Goal: Transaction & Acquisition: Book appointment/travel/reservation

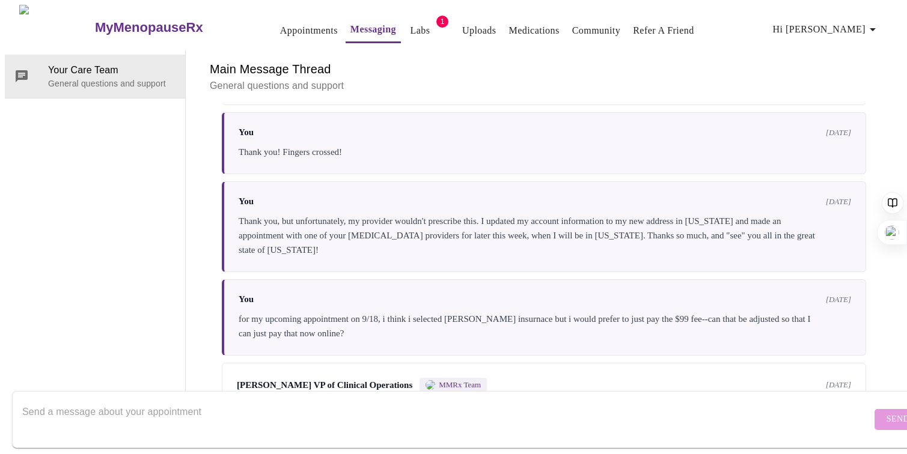
scroll to position [629, 0]
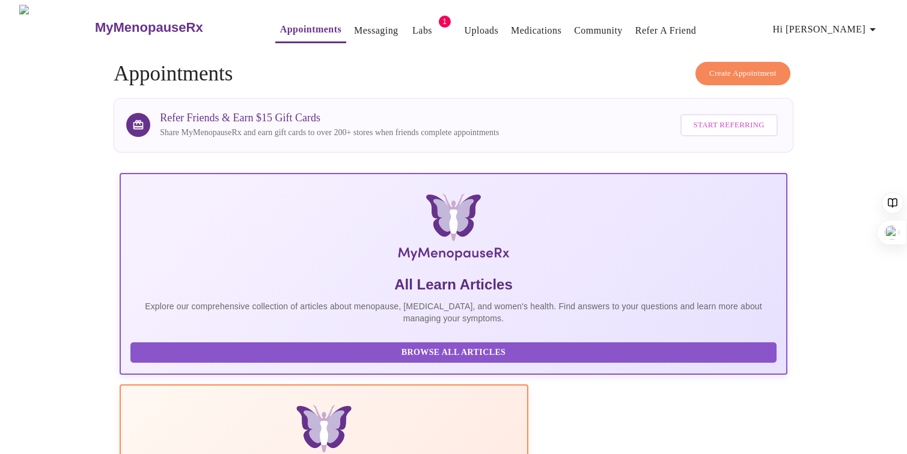
click at [743, 70] on span "Create Appointment" at bounding box center [742, 74] width 67 height 14
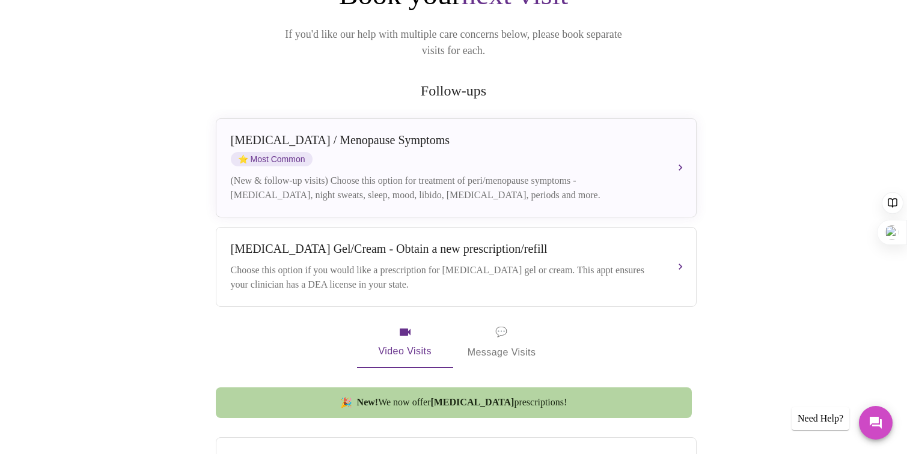
scroll to position [184, 0]
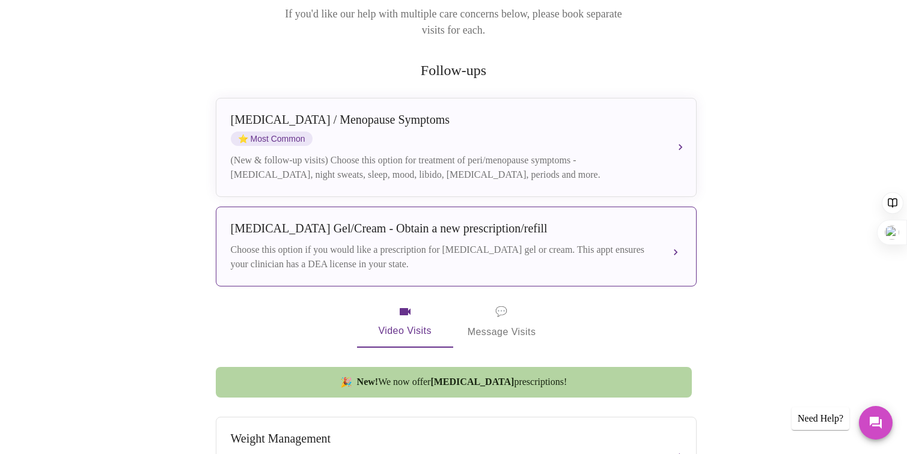
click at [632, 243] on div "Choose this option if you would like a prescription for [MEDICAL_DATA] gel or c…" at bounding box center [444, 257] width 427 height 29
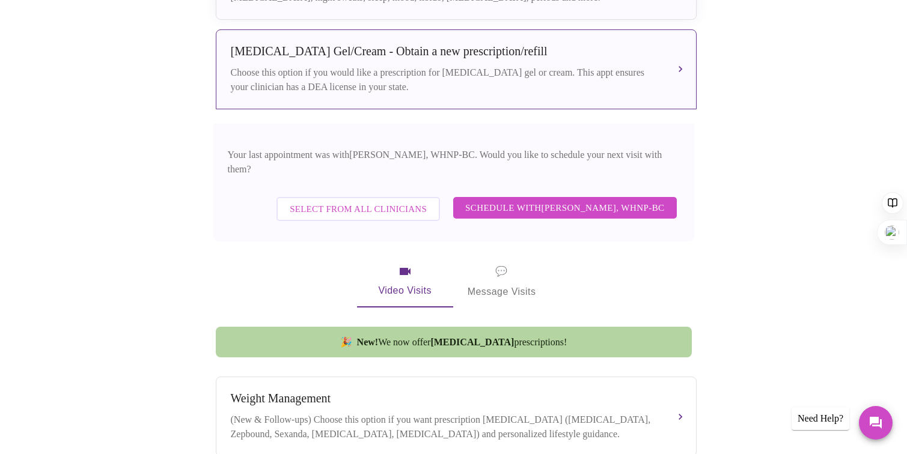
scroll to position [368, 0]
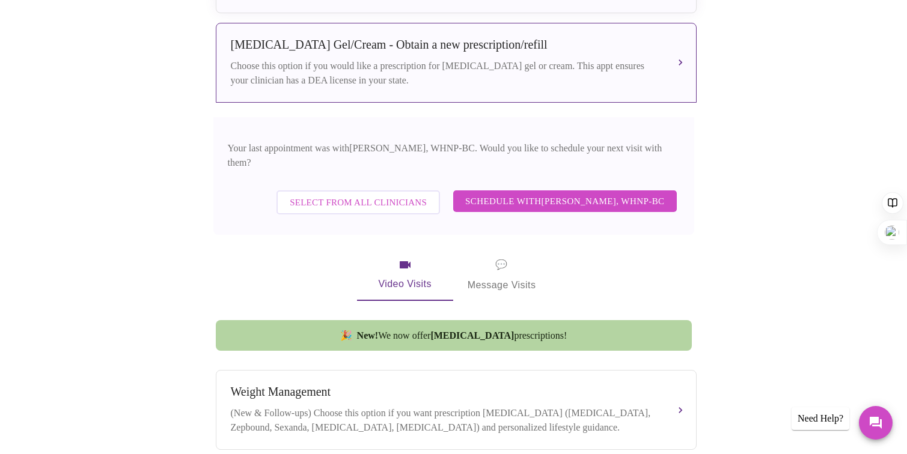
click at [546, 194] on span "Schedule with [PERSON_NAME], WHNP-BC" at bounding box center [565, 202] width 200 height 16
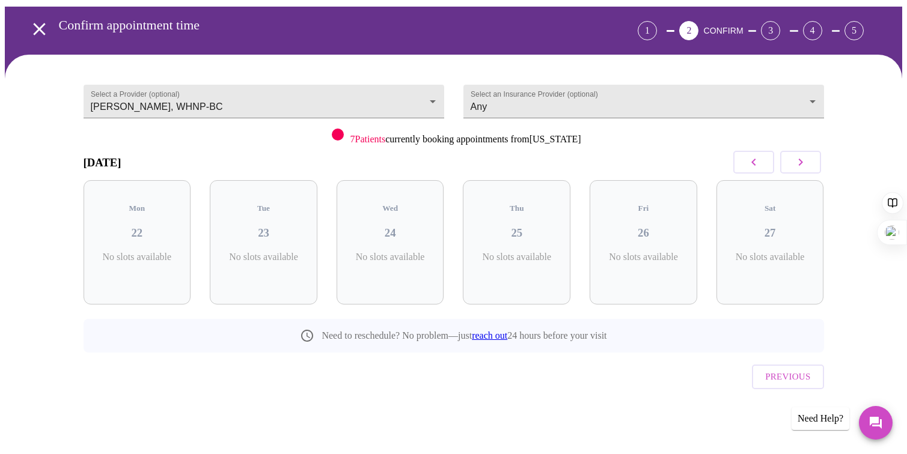
scroll to position [18, 0]
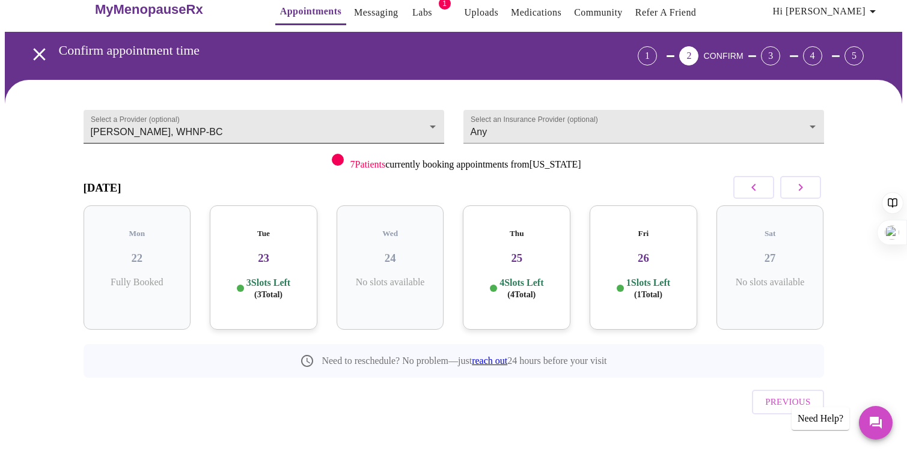
click at [327, 126] on body "MyMenopauseRx Appointments Messaging Labs 1 Uploads Medications Community Refer…" at bounding box center [453, 231] width 897 height 488
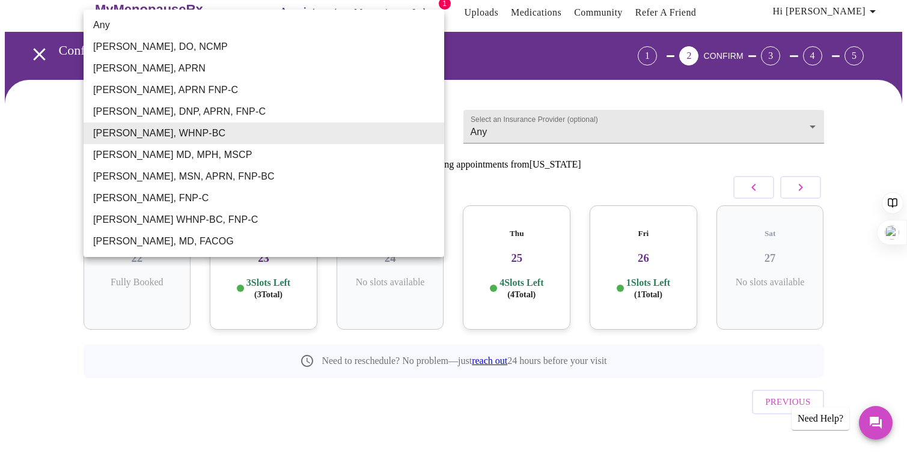
click at [45, 130] on div at bounding box center [453, 227] width 907 height 454
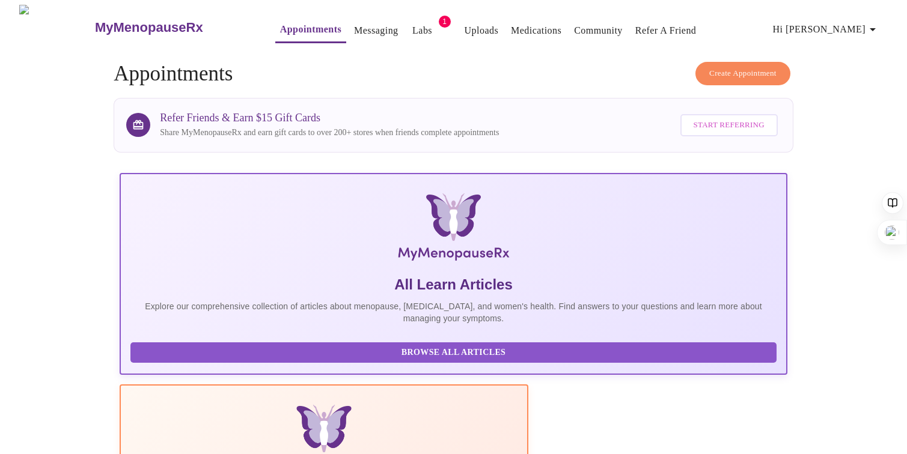
click at [709, 69] on span "Create Appointment" at bounding box center [742, 74] width 67 height 14
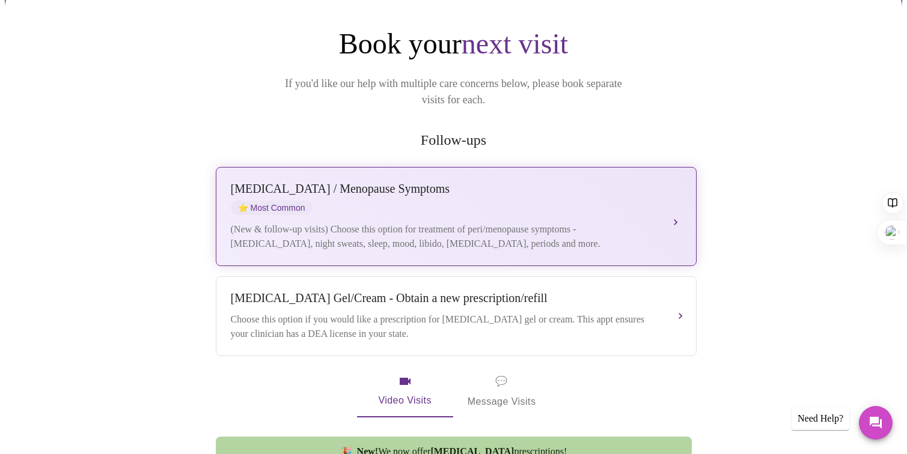
scroll to position [120, 0]
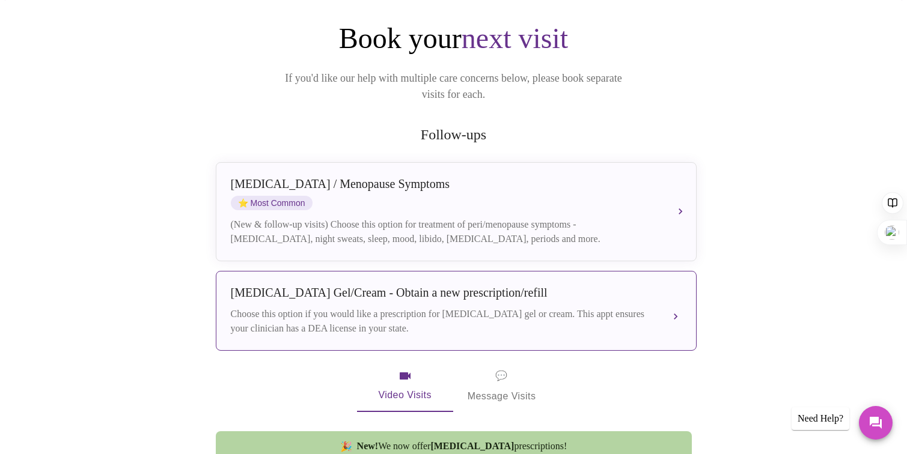
click at [329, 307] on div "Choose this option if you would like a prescription for [MEDICAL_DATA] gel or c…" at bounding box center [444, 321] width 427 height 29
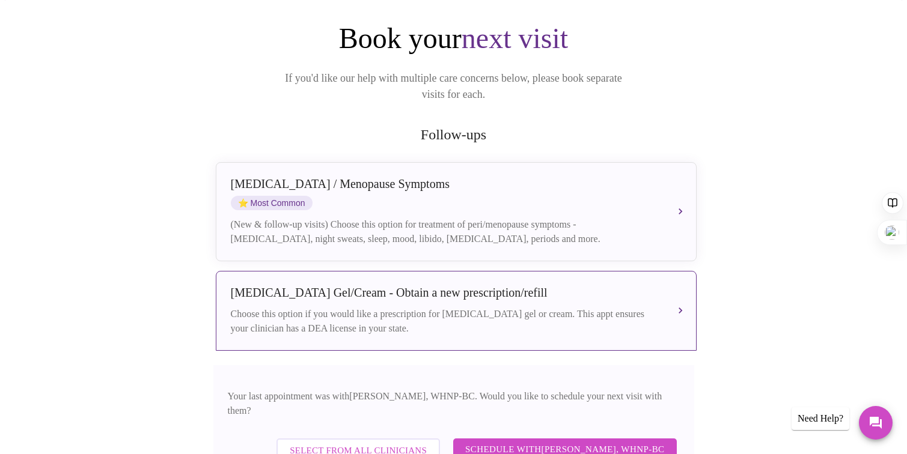
click at [328, 443] on span "Select from All Clinicians" at bounding box center [358, 451] width 137 height 16
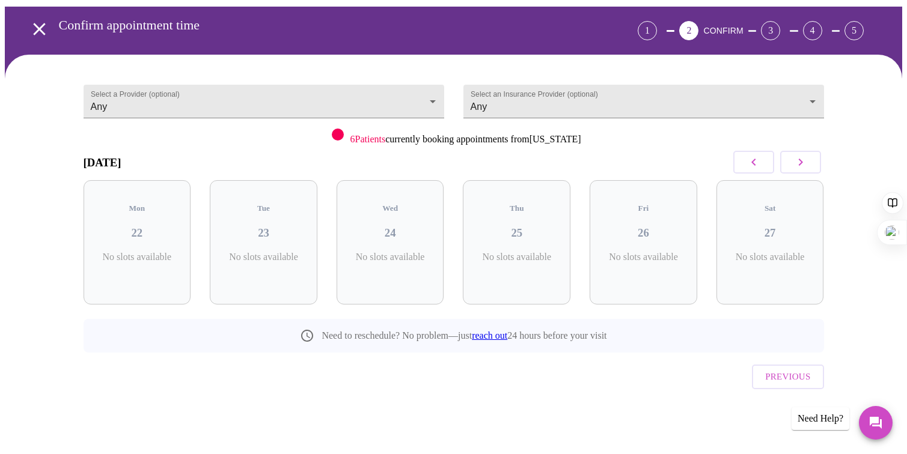
scroll to position [18, 0]
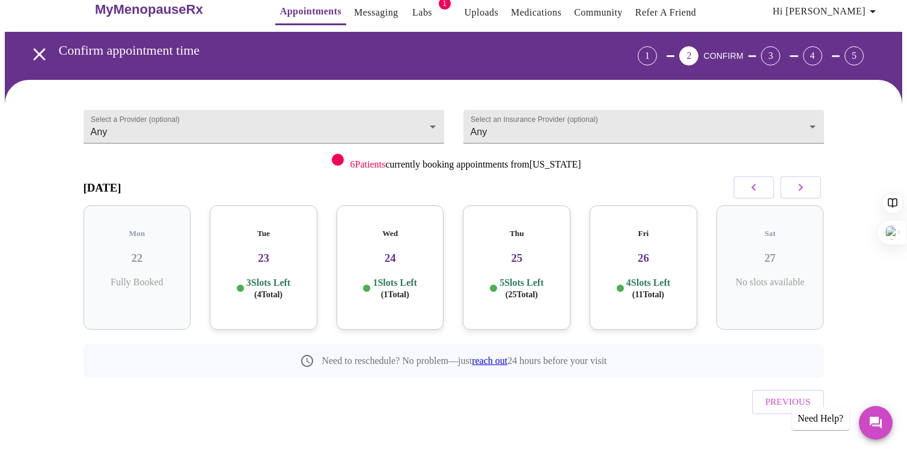
click at [380, 277] on p "1 Slots Left ( 1 Total)" at bounding box center [395, 288] width 44 height 23
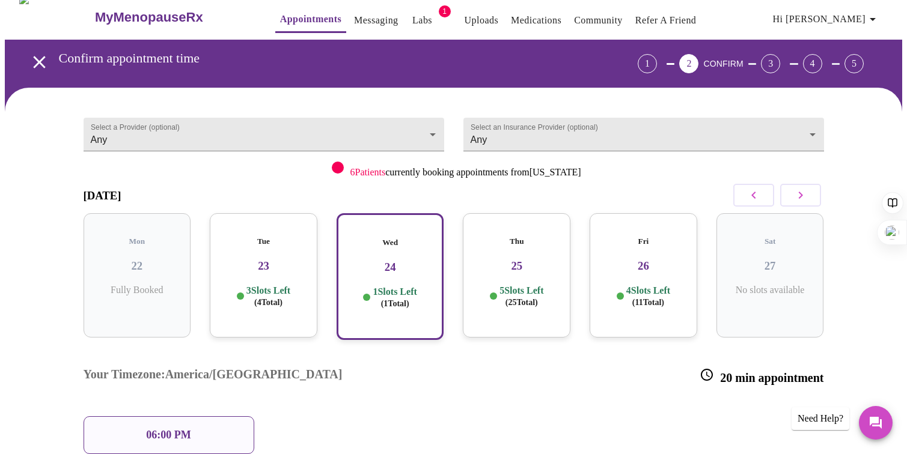
scroll to position [9, 0]
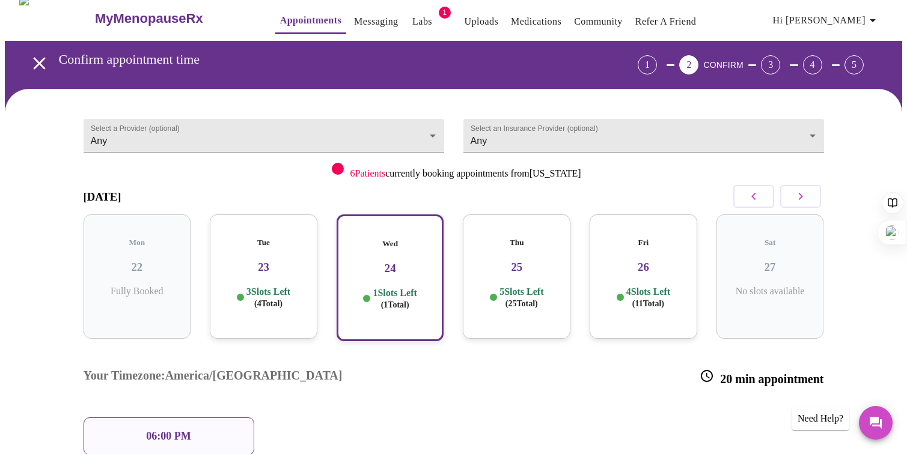
click at [277, 261] on h3 "23" at bounding box center [263, 267] width 88 height 13
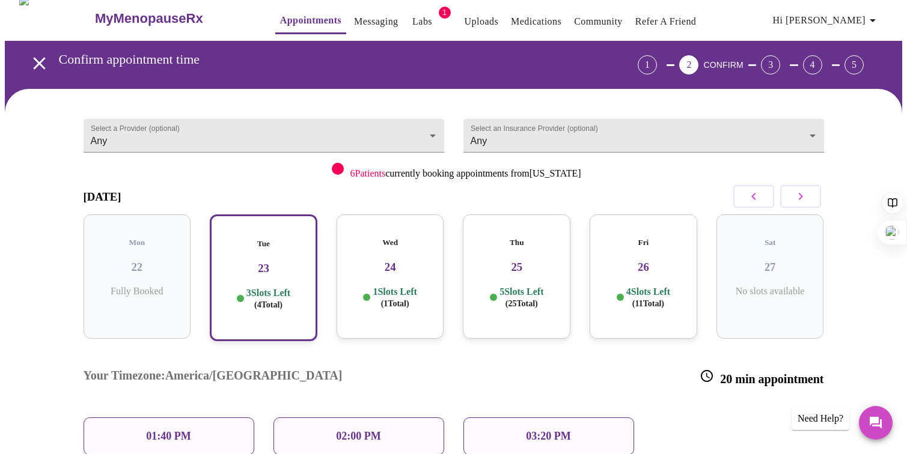
click at [531, 264] on div "Thu 25 5 Slots Left ( 25 Total)" at bounding box center [517, 277] width 108 height 124
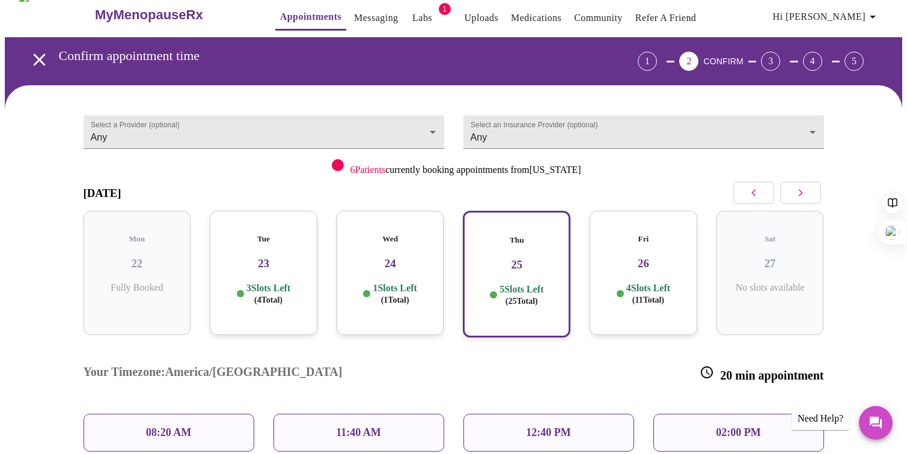
scroll to position [0, 0]
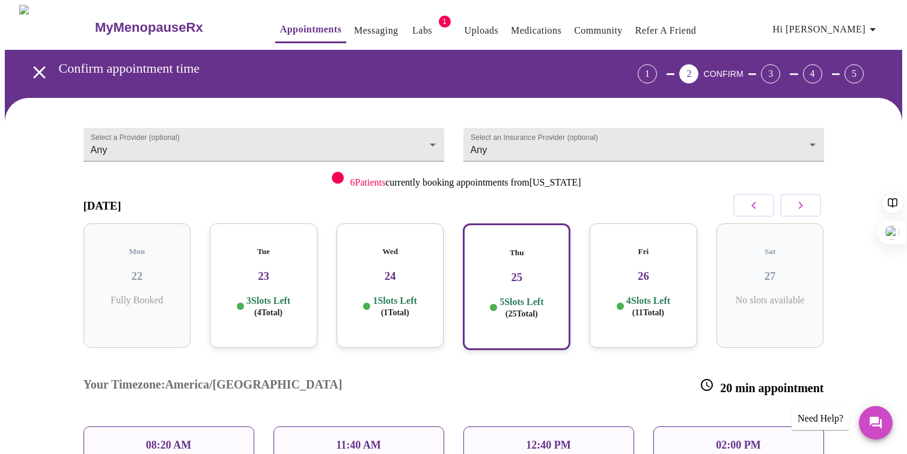
click at [256, 295] on p "3 Slots Left ( 4 Total)" at bounding box center [268, 306] width 44 height 23
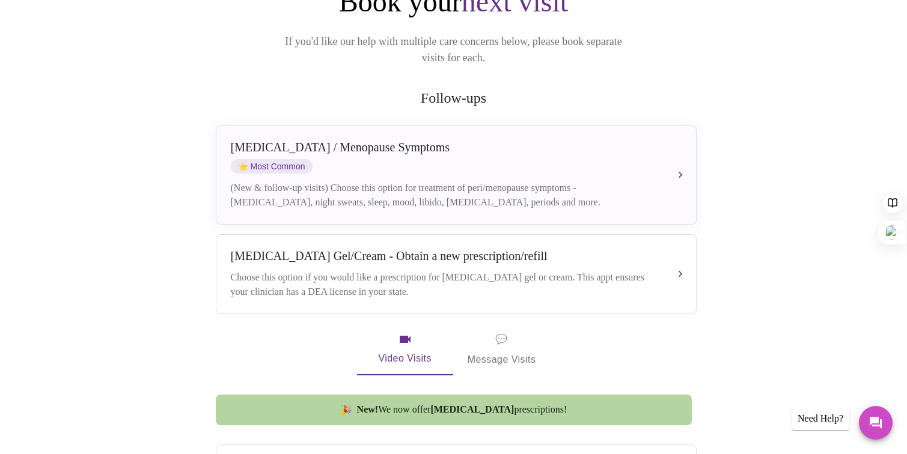
scroll to position [194, 0]
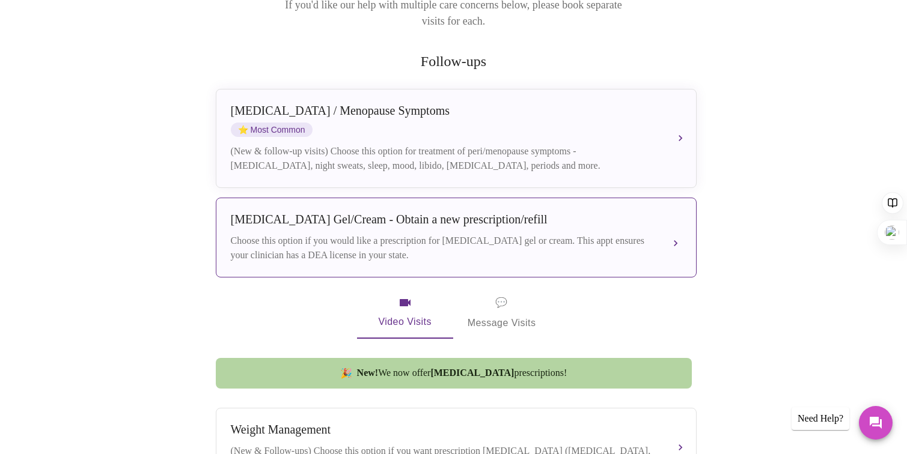
click at [261, 257] on button "[MEDICAL_DATA] Gel/Cream - Obtain a new prescription/refill Choose this option …" at bounding box center [456, 238] width 481 height 80
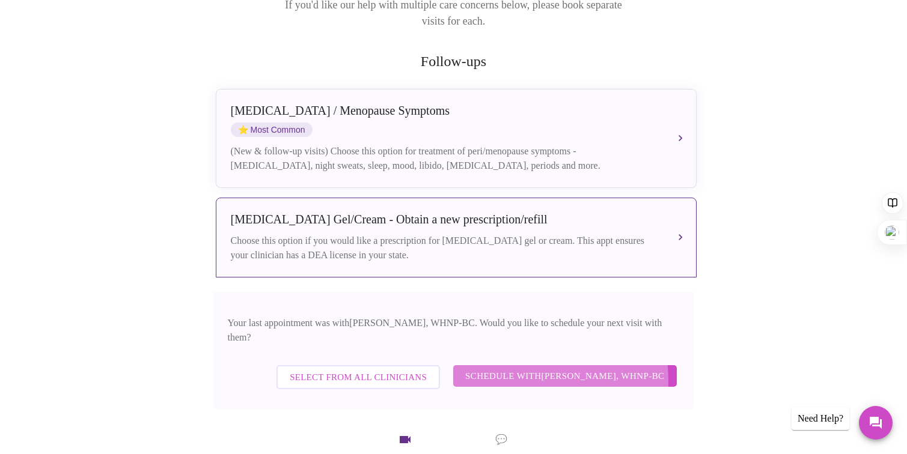
click at [517, 368] on span "Schedule with [PERSON_NAME], WHNP-BC" at bounding box center [565, 376] width 200 height 16
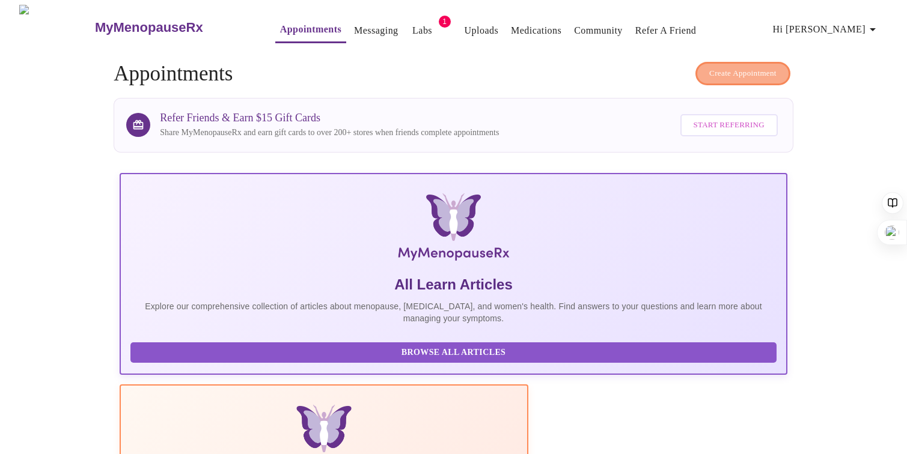
click at [756, 62] on button "Create Appointment" at bounding box center [742, 73] width 95 height 23
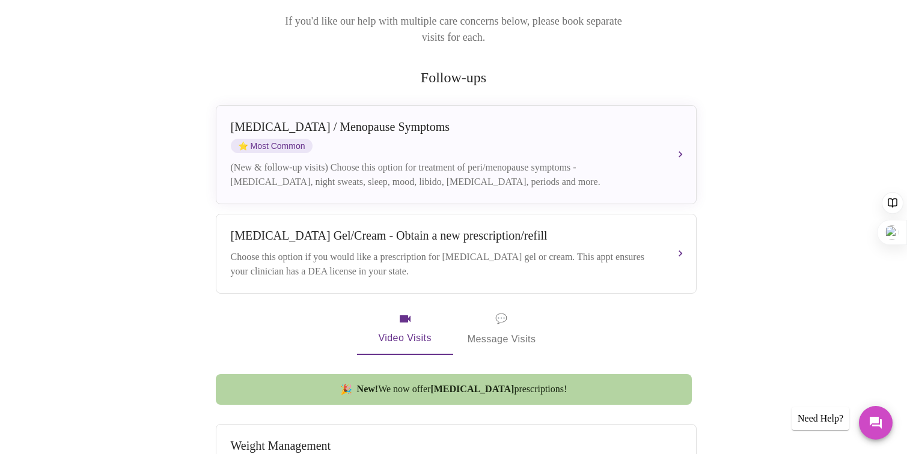
scroll to position [180, 0]
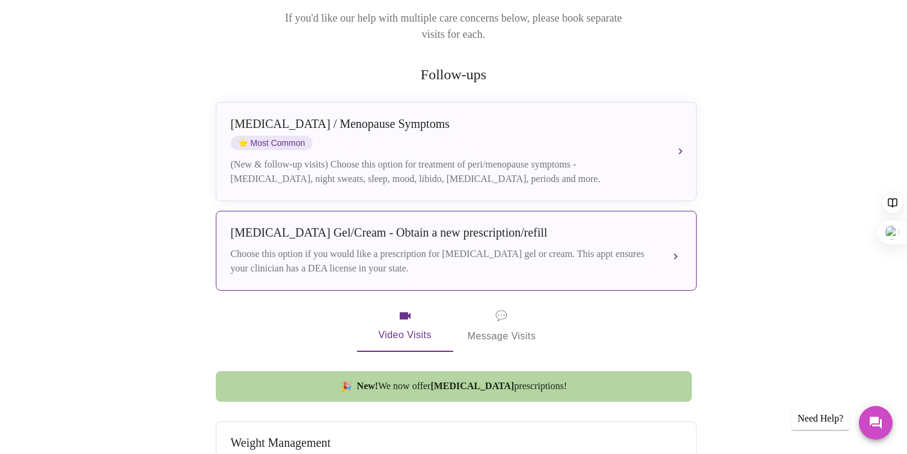
click at [404, 247] on div "Choose this option if you would like a prescription for [MEDICAL_DATA] gel or c…" at bounding box center [444, 261] width 427 height 29
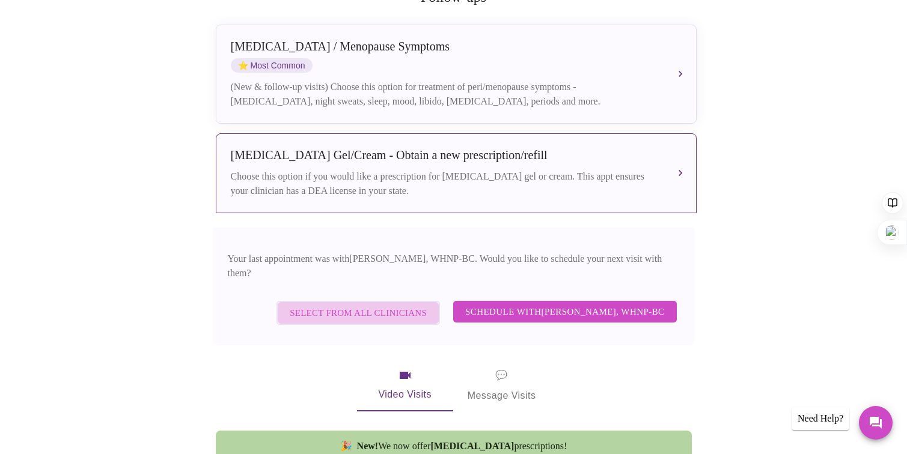
click at [415, 305] on span "Select from All Clinicians" at bounding box center [358, 313] width 137 height 16
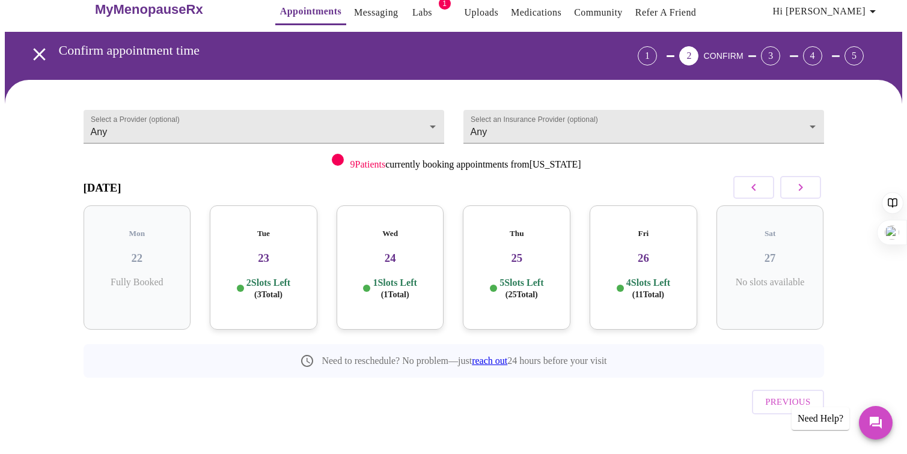
click at [398, 290] on span "( 1 Total)" at bounding box center [395, 294] width 28 height 9
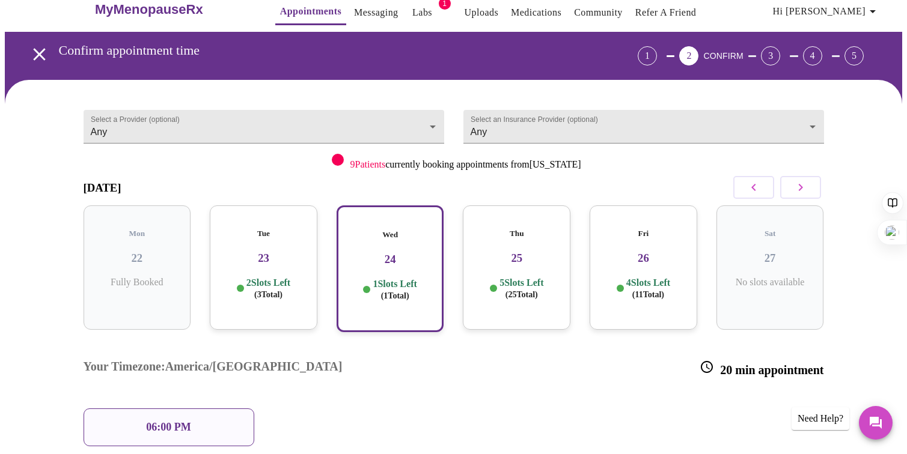
click at [527, 277] on p "5 Slots Left ( 25 Total)" at bounding box center [521, 288] width 44 height 23
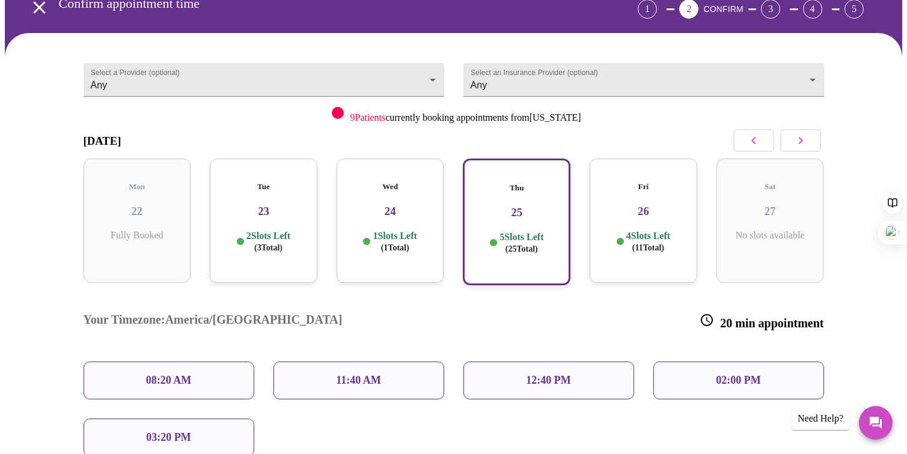
scroll to position [67, 0]
